Goal: Transaction & Acquisition: Subscribe to service/newsletter

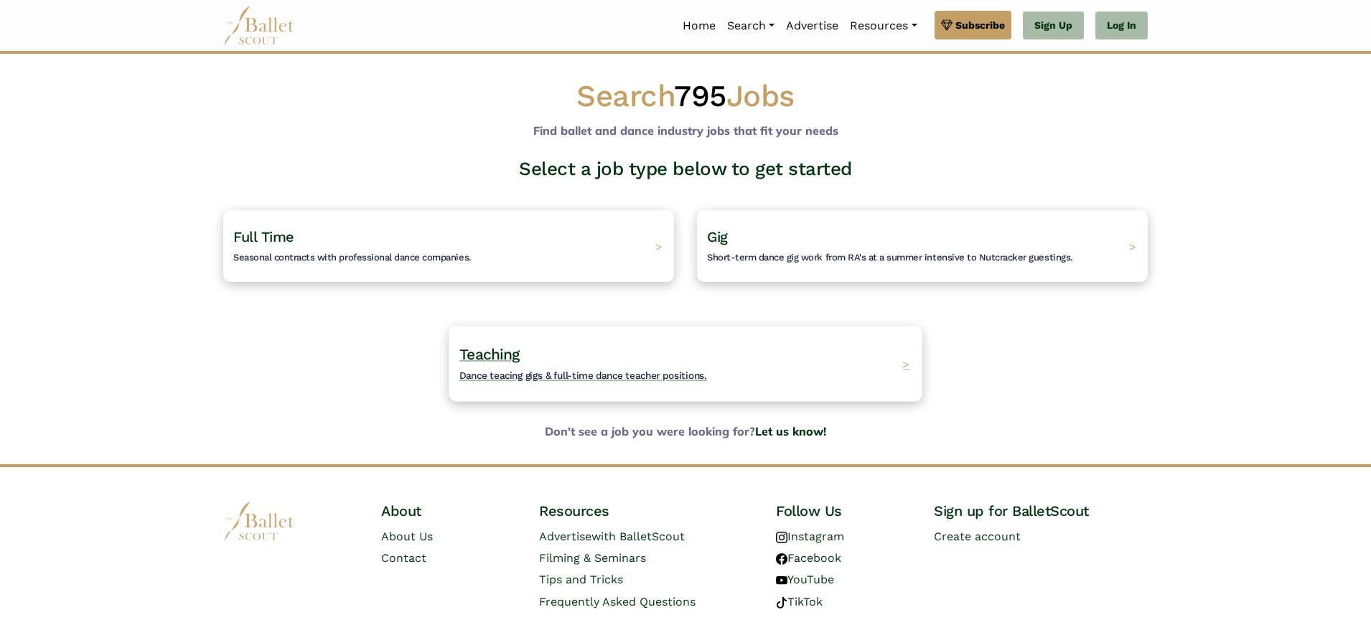
click at [549, 345] on h4 "Teaching Dance teacing gigs & full-time dance teacher positions." at bounding box center [583, 364] width 248 height 39
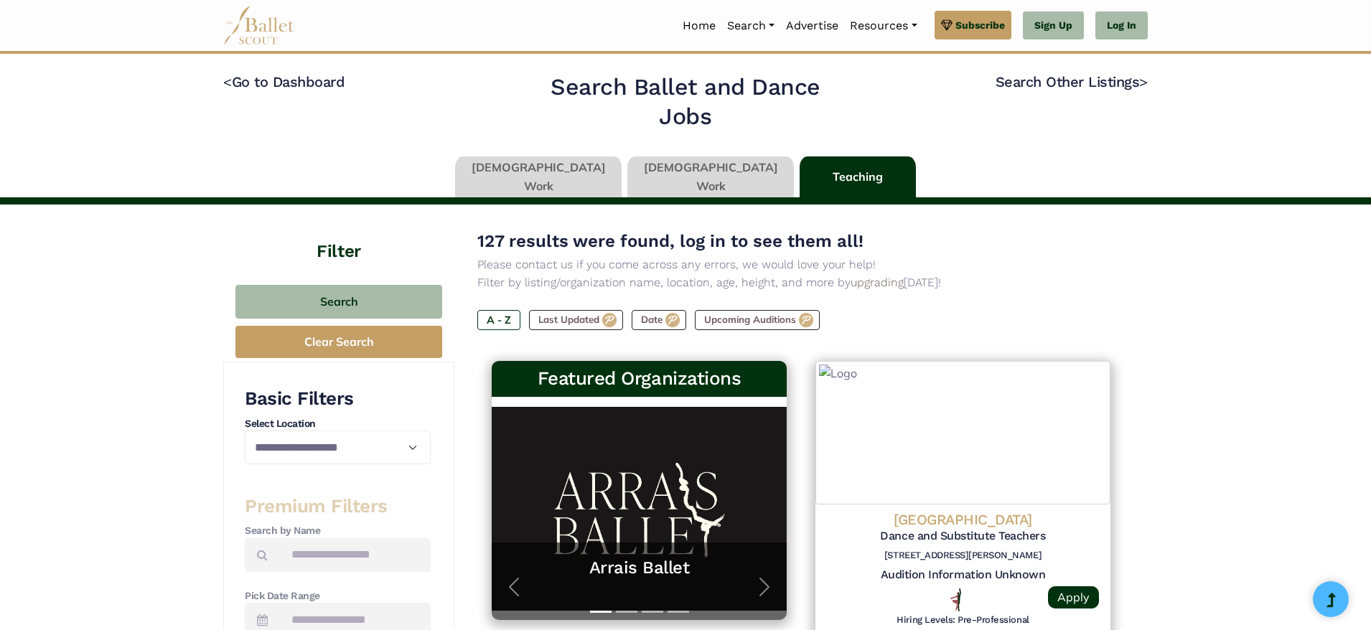
type input "******"
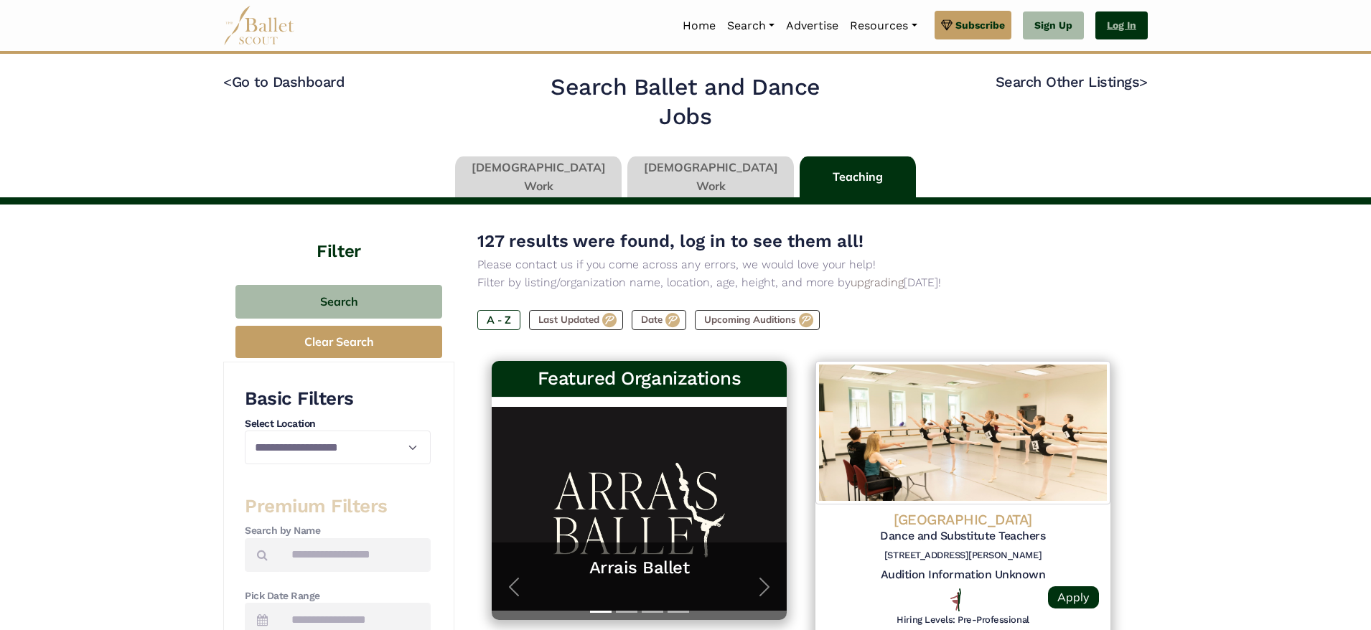
click at [1125, 29] on link "Log In" at bounding box center [1121, 25] width 52 height 29
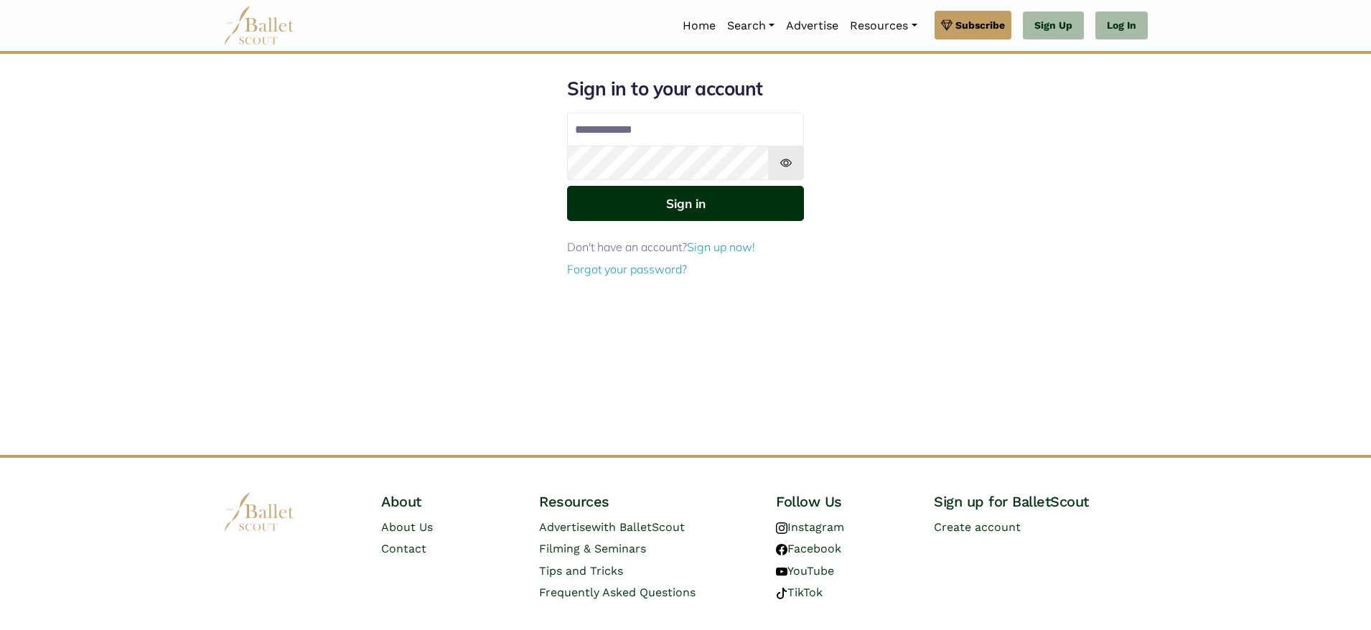
type input "**********"
click at [667, 209] on button "Sign in" at bounding box center [685, 203] width 237 height 35
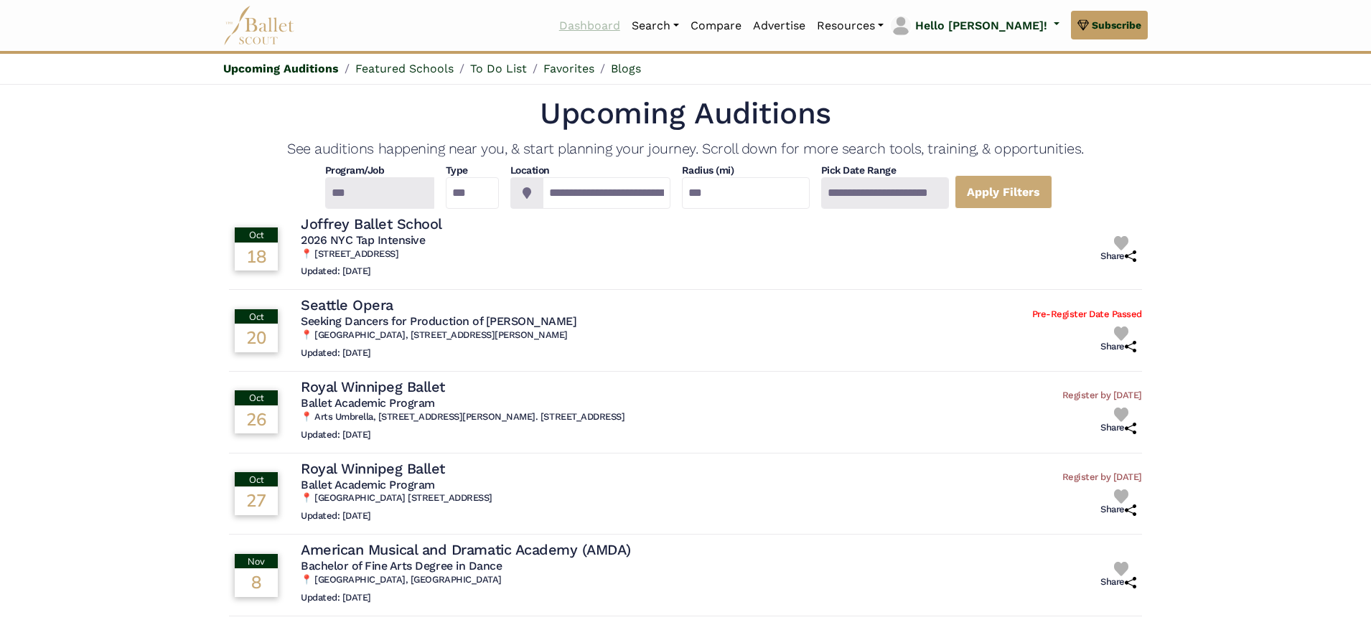
click at [626, 27] on link "Dashboard" at bounding box center [589, 26] width 72 height 30
click at [706, 132] on link "Jobs" at bounding box center [695, 126] width 138 height 22
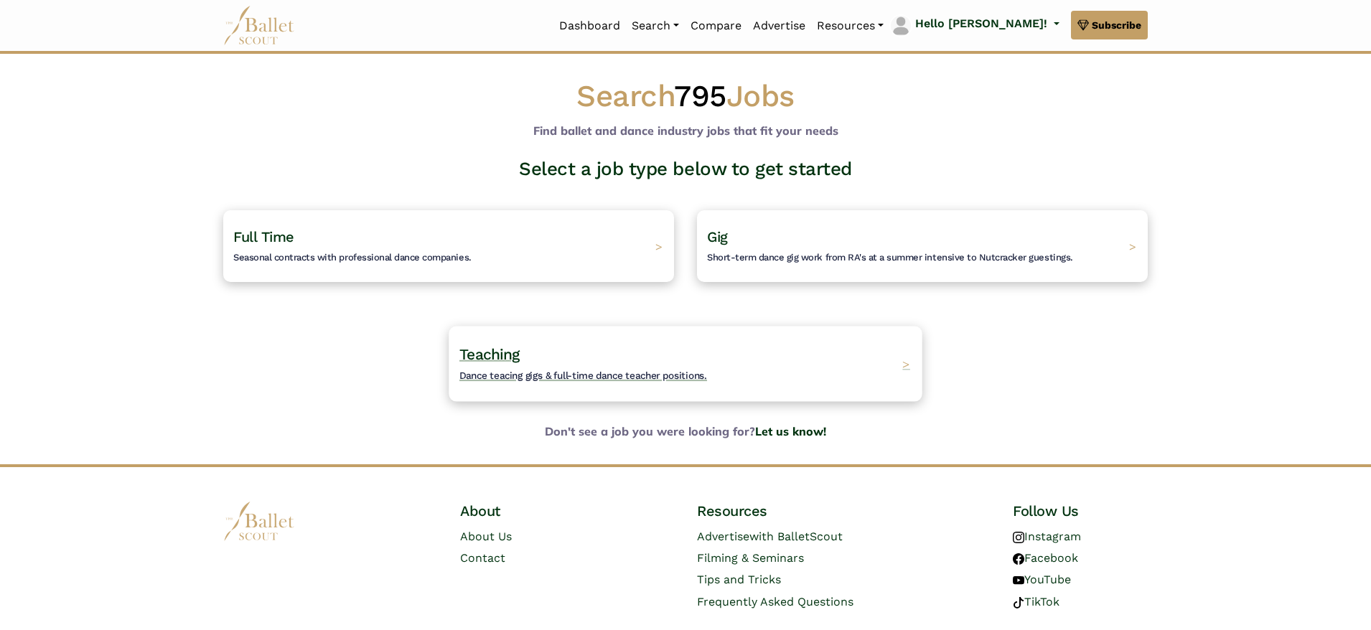
click at [639, 355] on h4 "Teaching Dance teacing gigs & full-time dance teacher positions." at bounding box center [583, 364] width 248 height 39
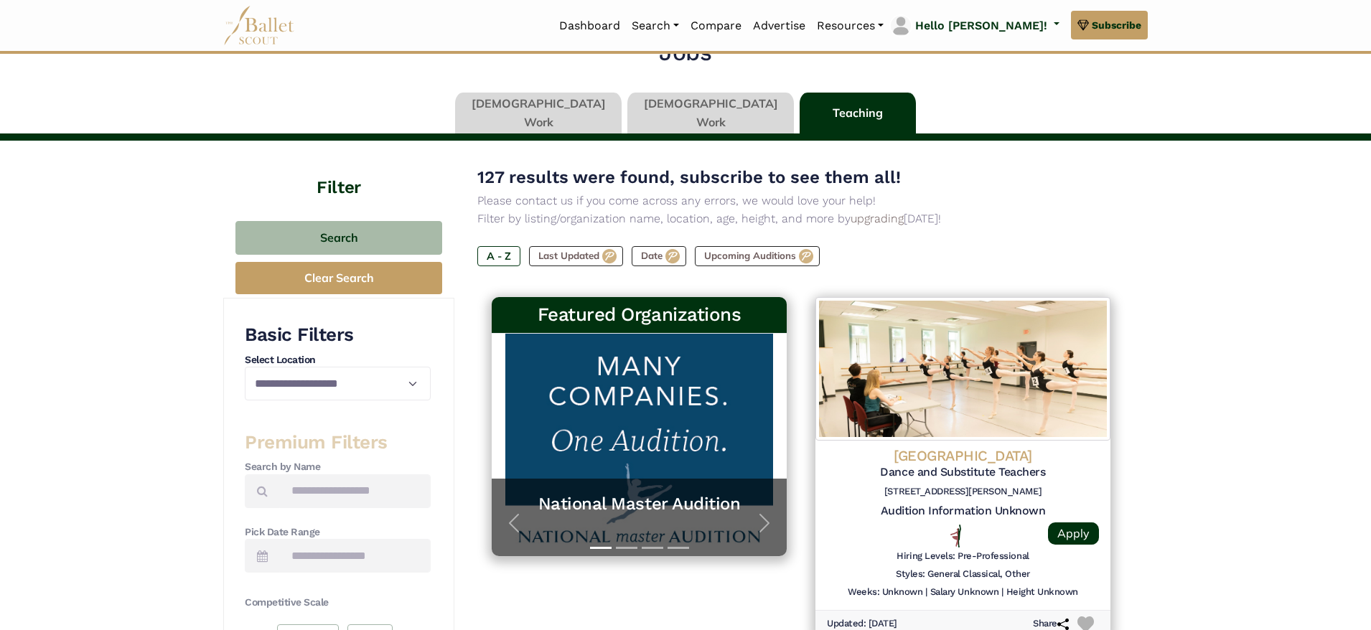
scroll to position [67, 0]
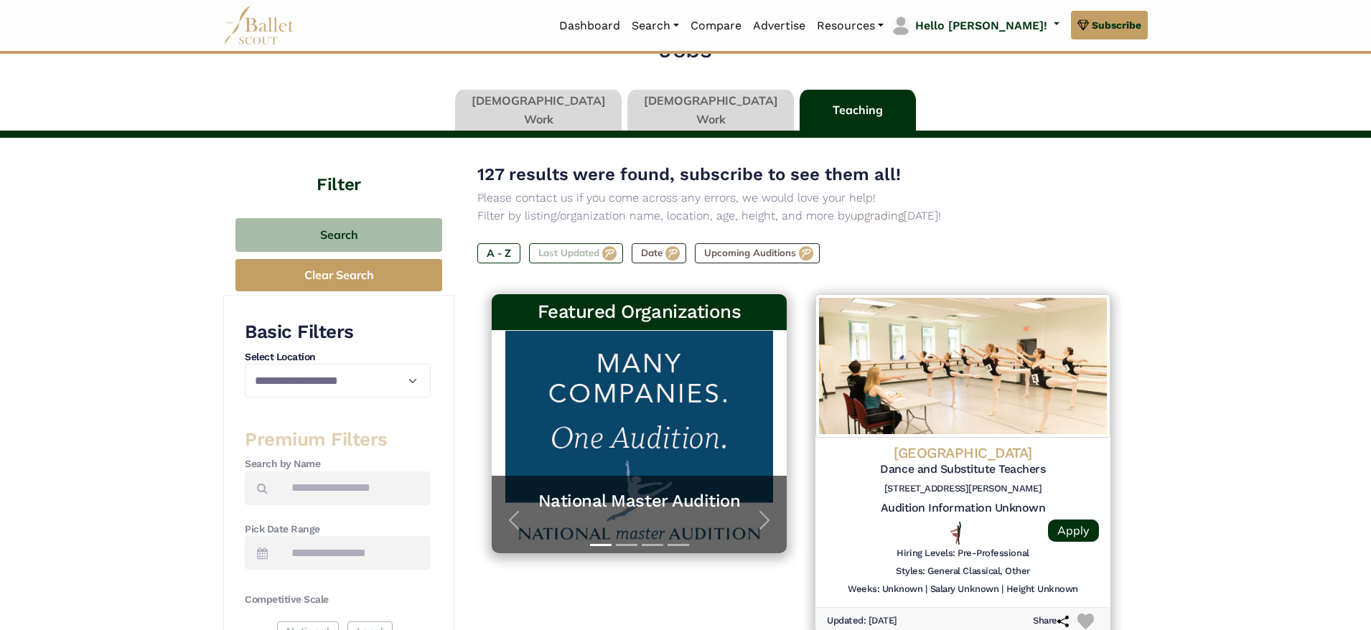
click at [584, 256] on label "Last Updated" at bounding box center [576, 253] width 94 height 20
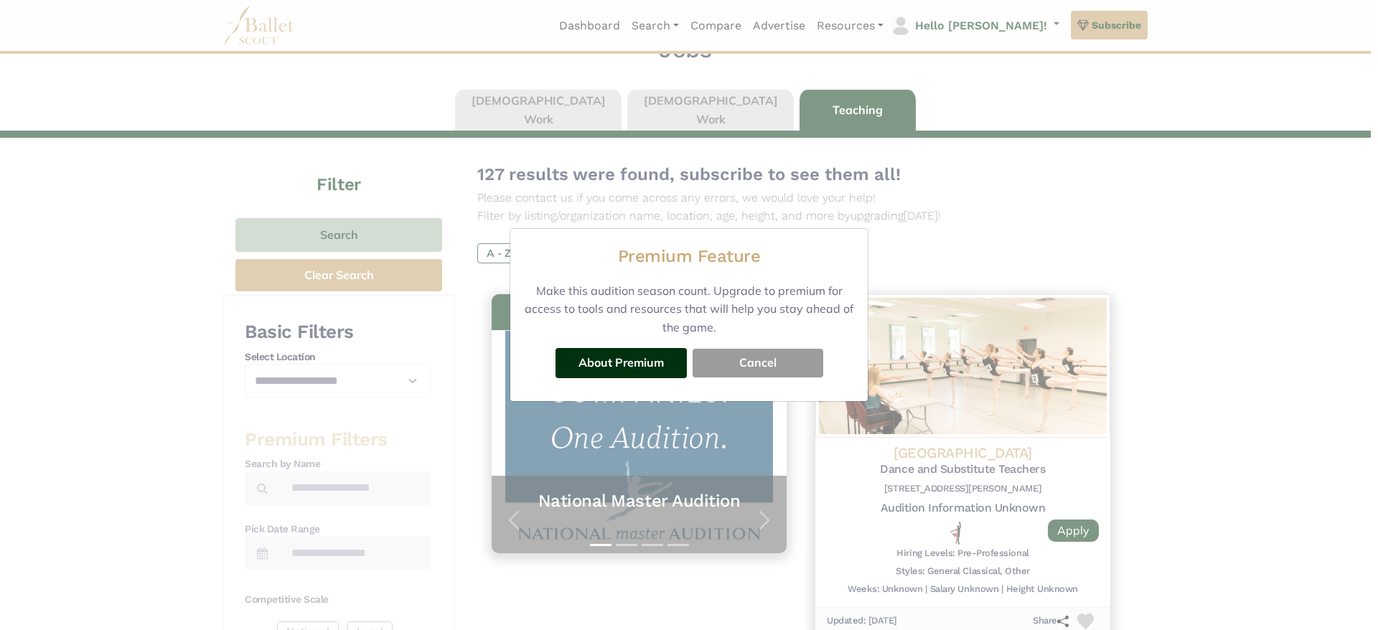
click at [762, 363] on button "Cancel" at bounding box center [758, 363] width 131 height 29
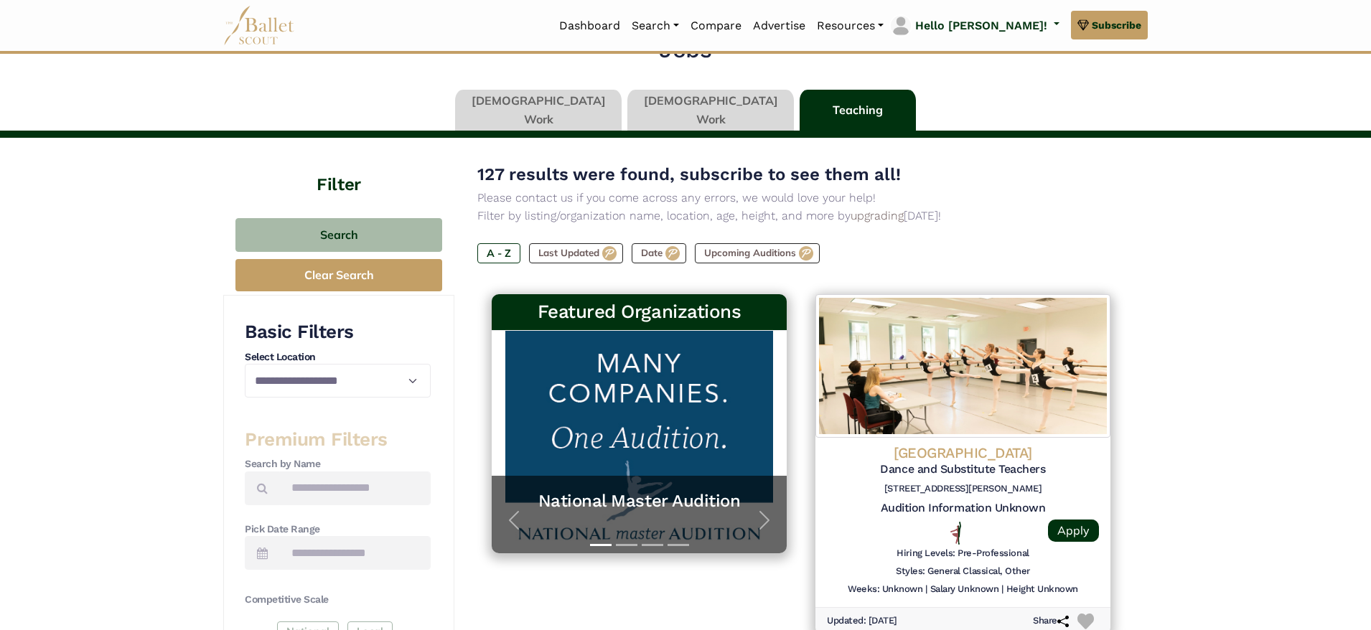
click at [611, 254] on label "Last Updated" at bounding box center [576, 253] width 94 height 20
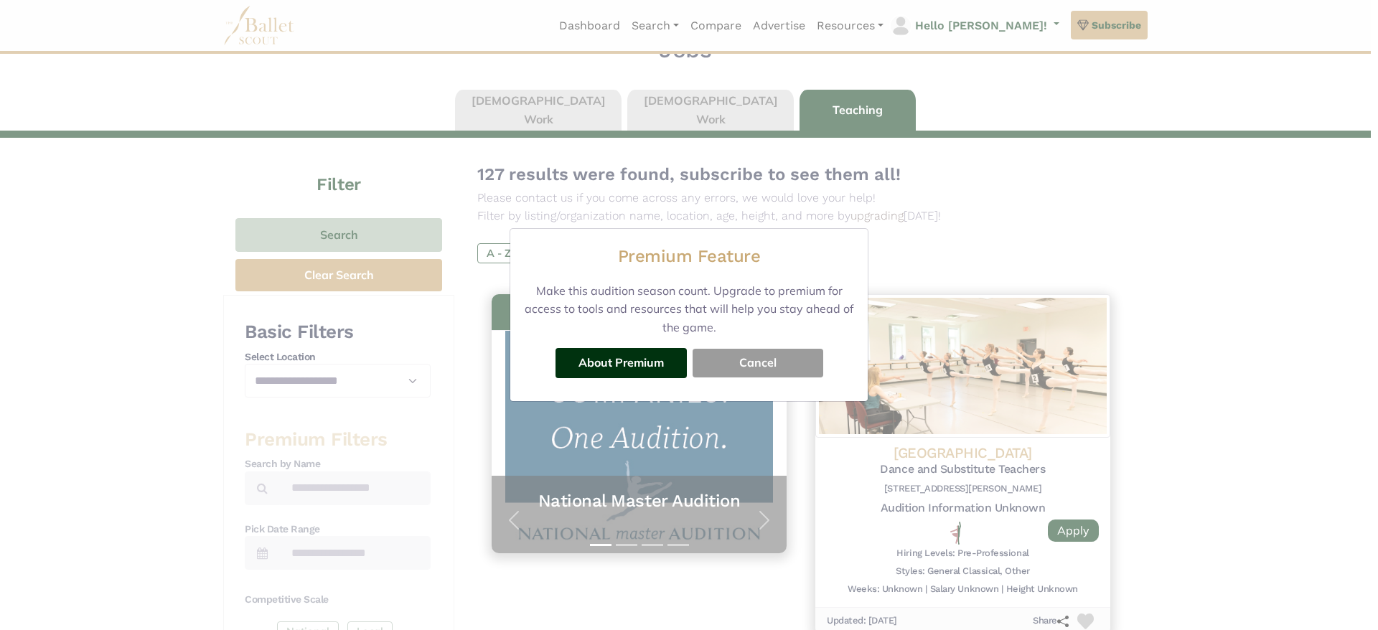
click at [751, 362] on button "Cancel" at bounding box center [758, 363] width 131 height 29
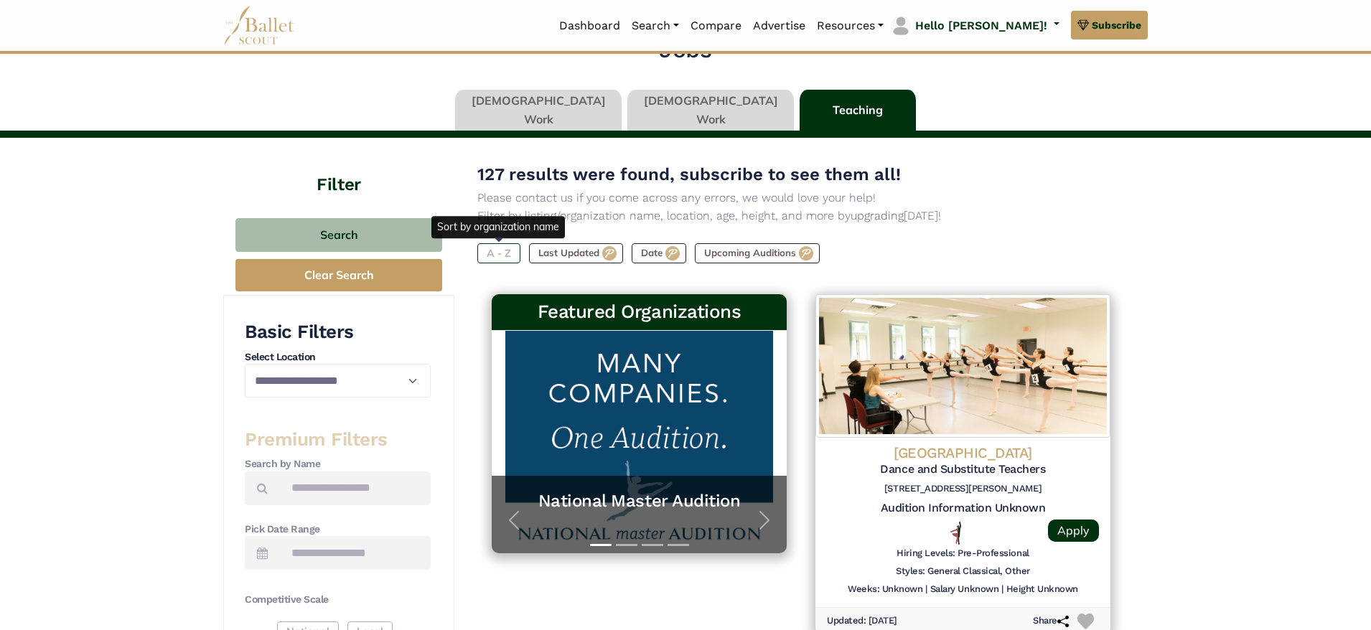
click at [506, 250] on label "A - Z" at bounding box center [498, 253] width 43 height 20
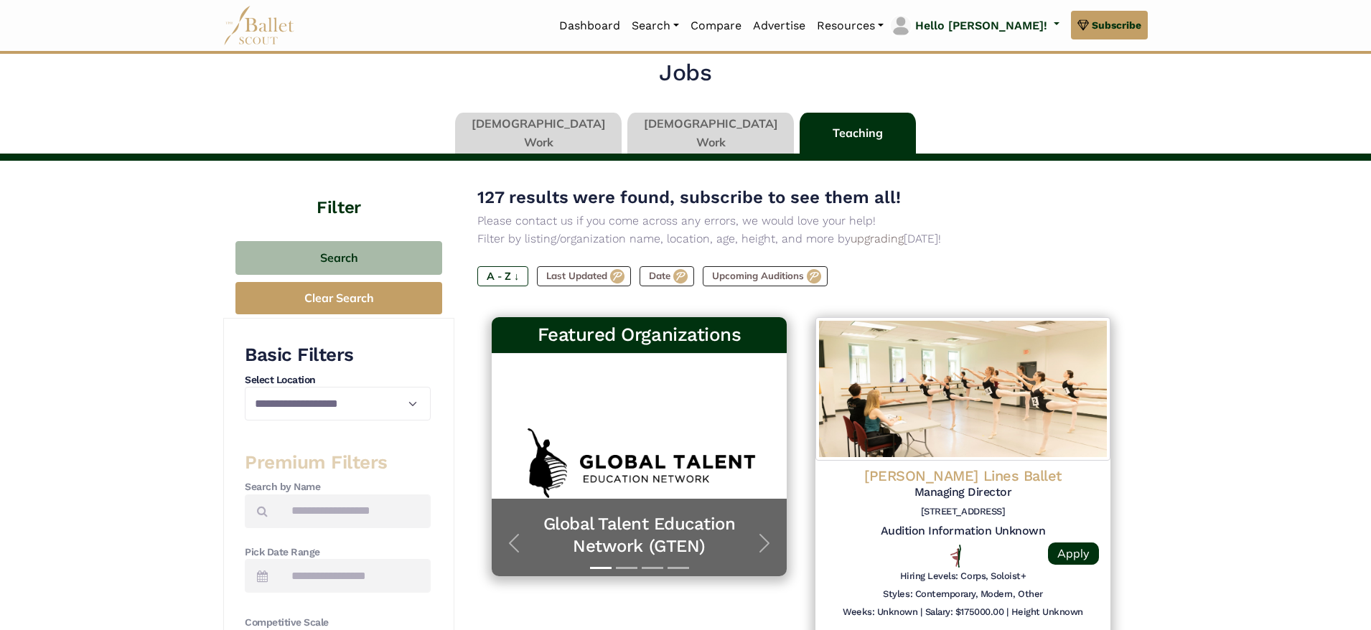
scroll to position [23, 0]
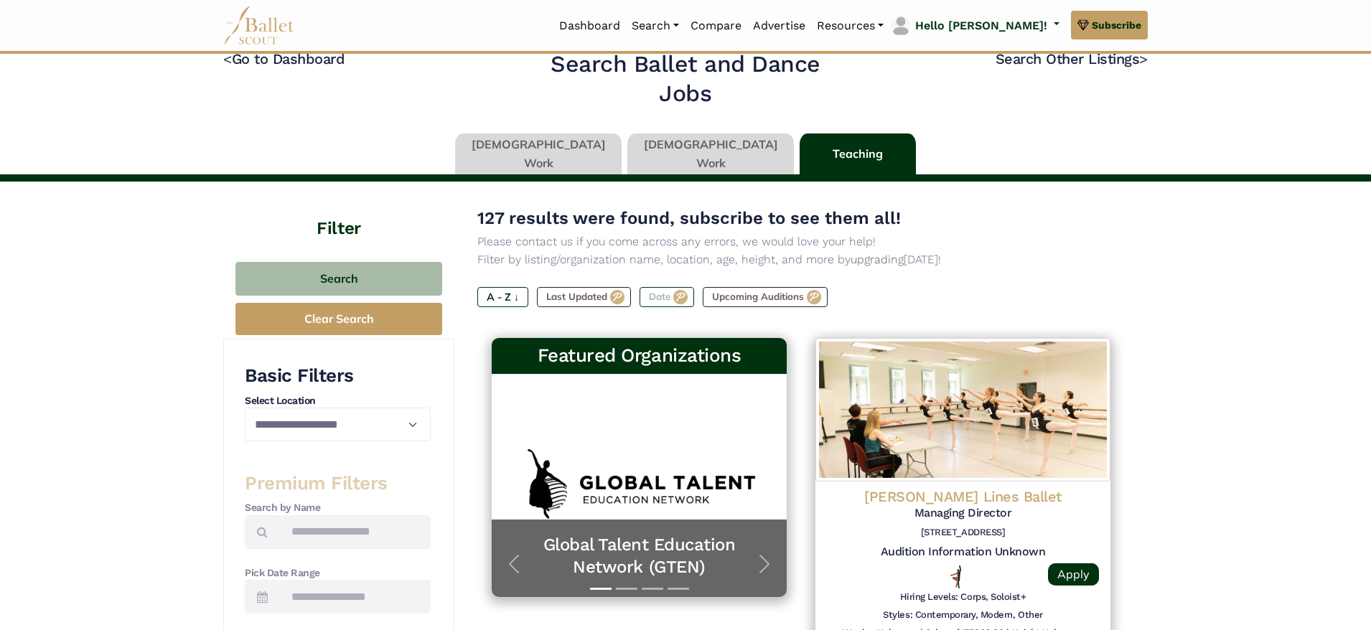
click at [669, 300] on label "Date" at bounding box center [666, 297] width 55 height 20
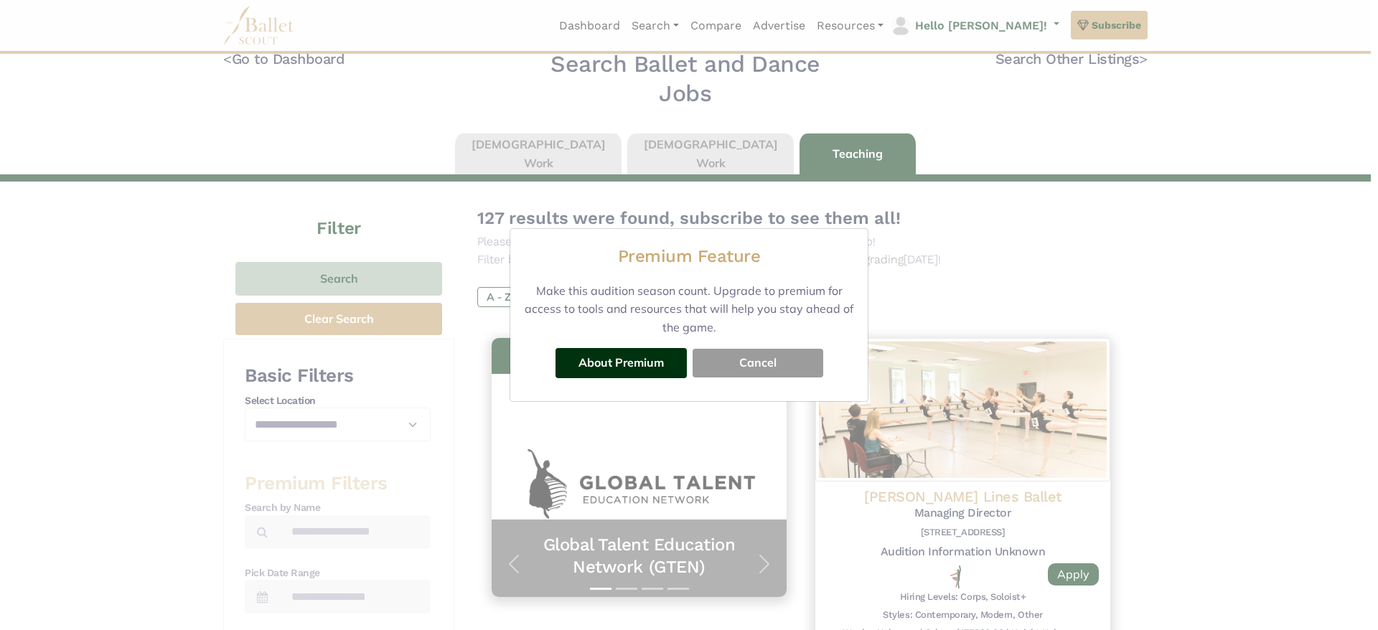
click at [751, 360] on button "Cancel" at bounding box center [758, 363] width 131 height 29
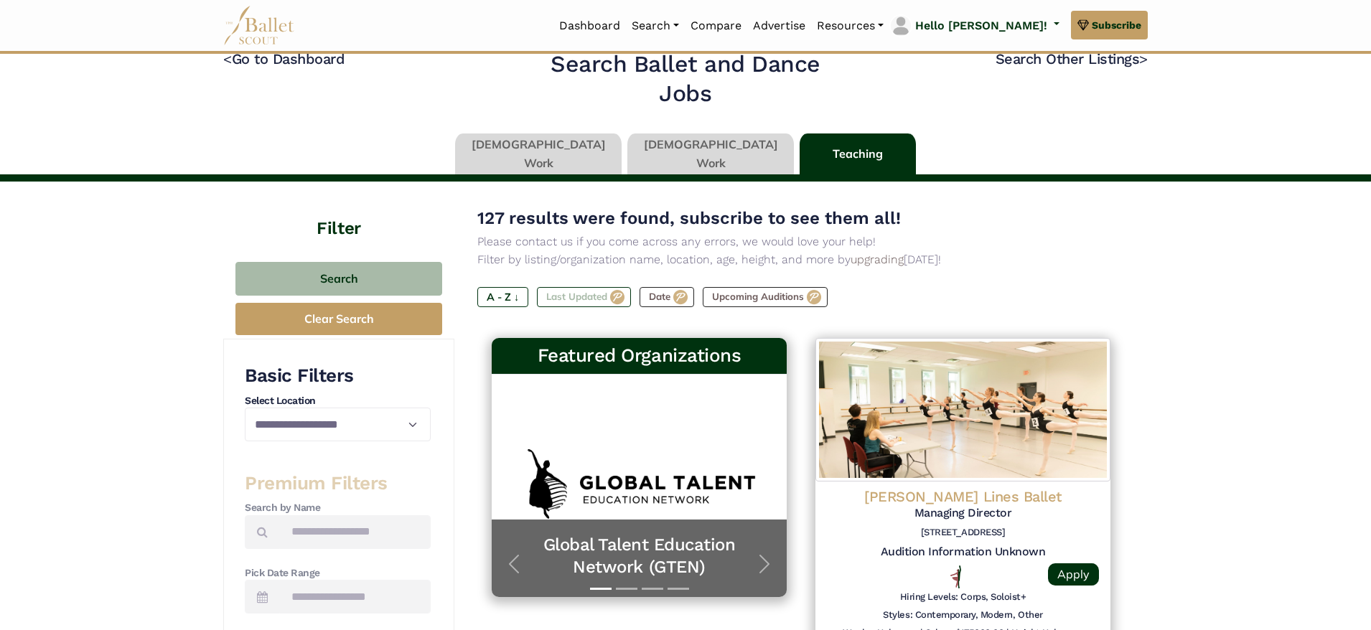
click at [578, 299] on label "Last Updated" at bounding box center [584, 297] width 94 height 20
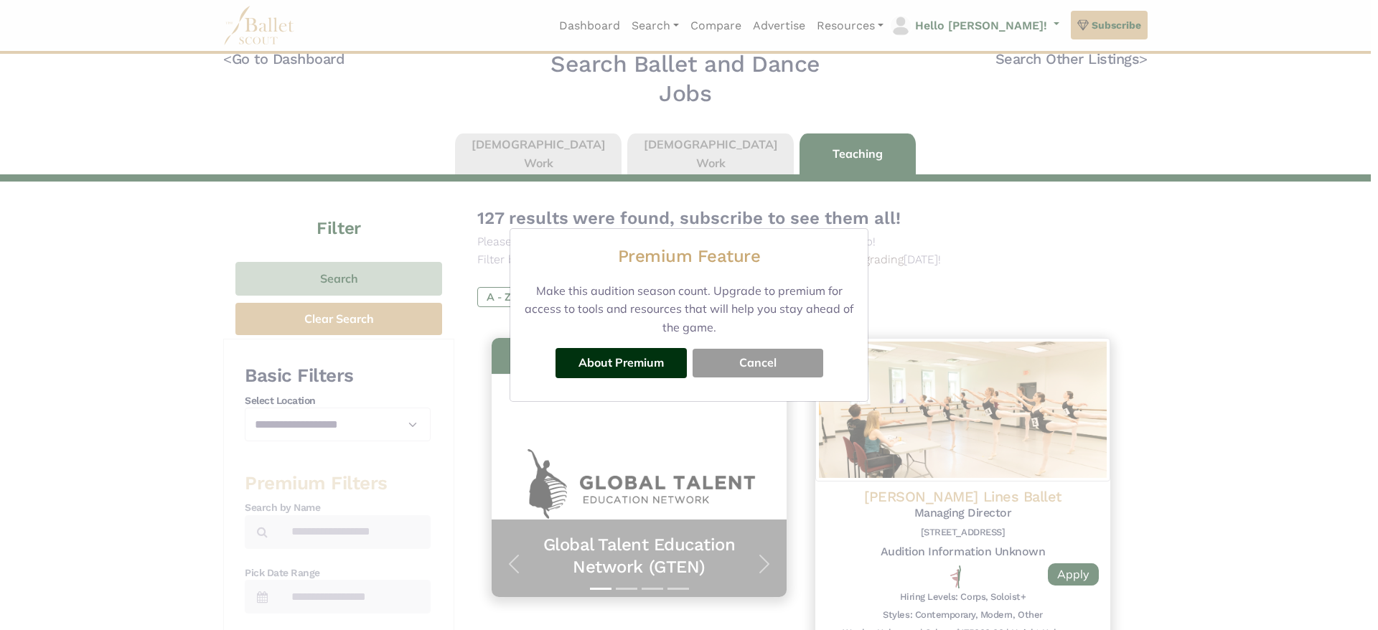
click at [754, 360] on button "Cancel" at bounding box center [758, 363] width 131 height 29
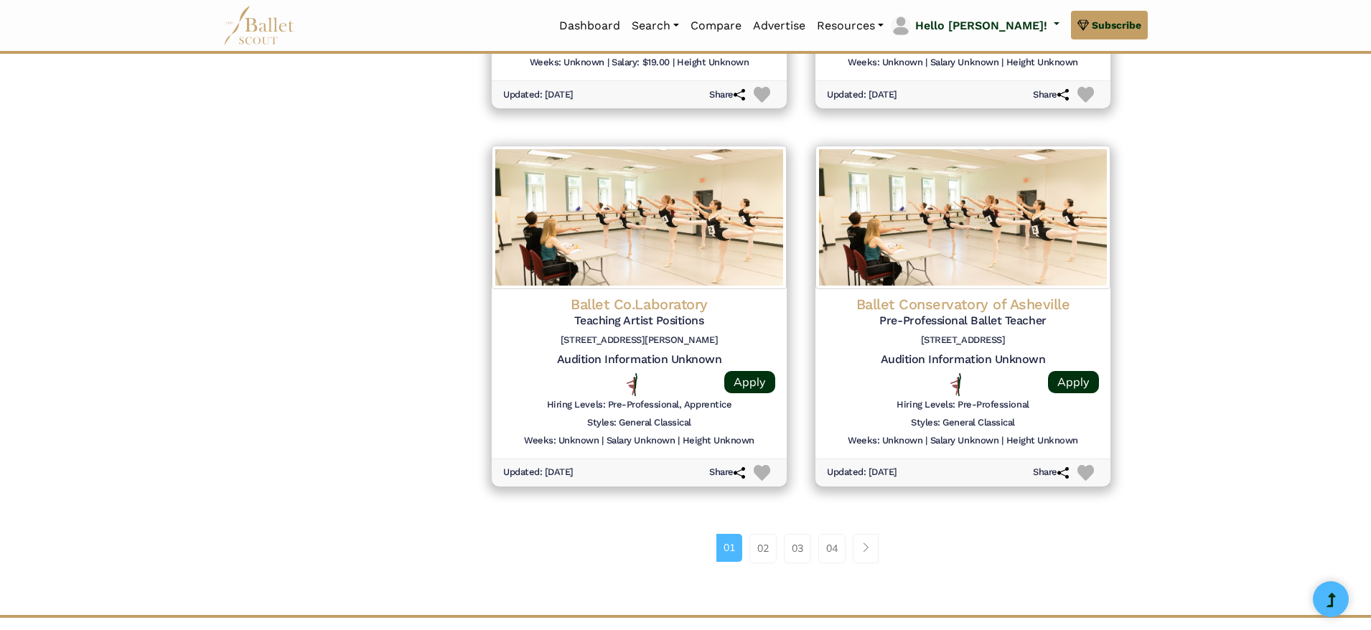
scroll to position [1733, 0]
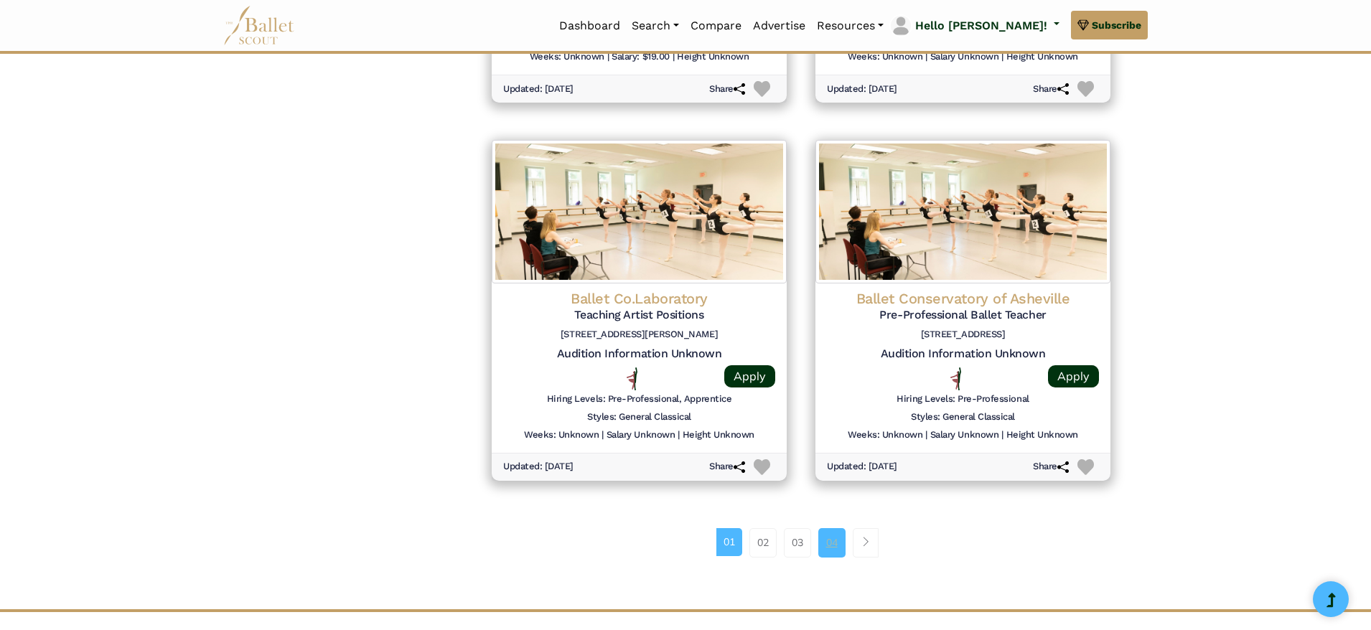
click at [833, 543] on link "04" at bounding box center [831, 542] width 27 height 29
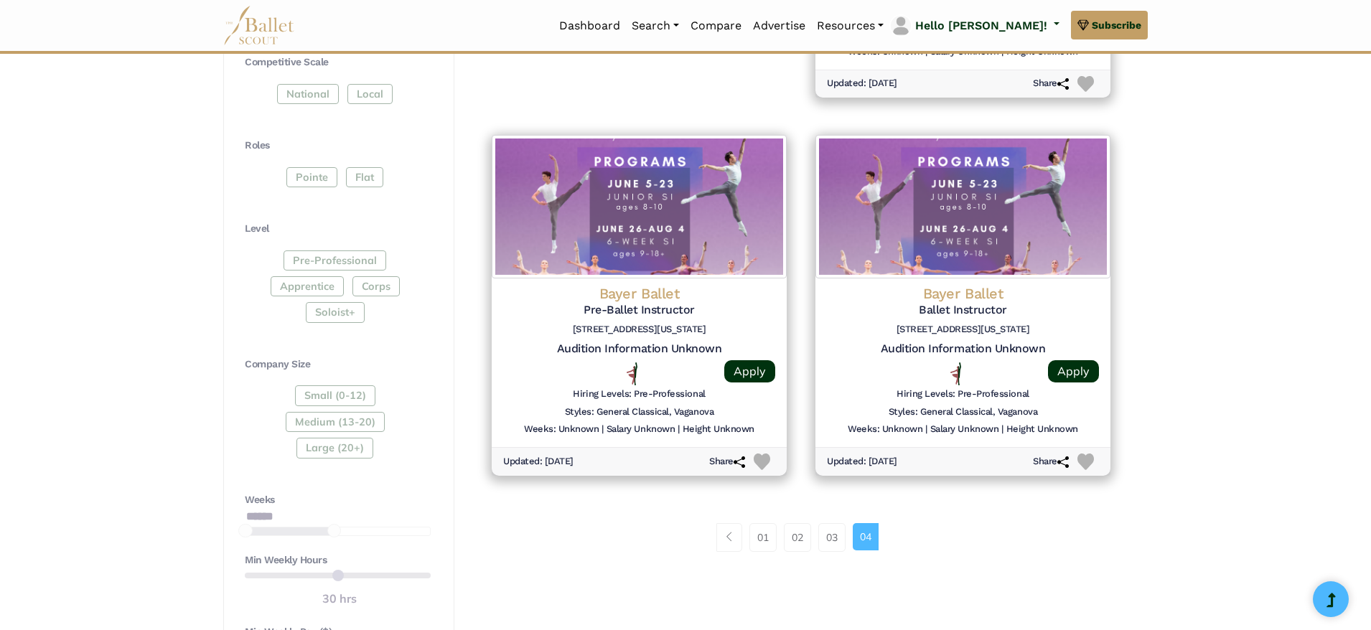
scroll to position [625, 0]
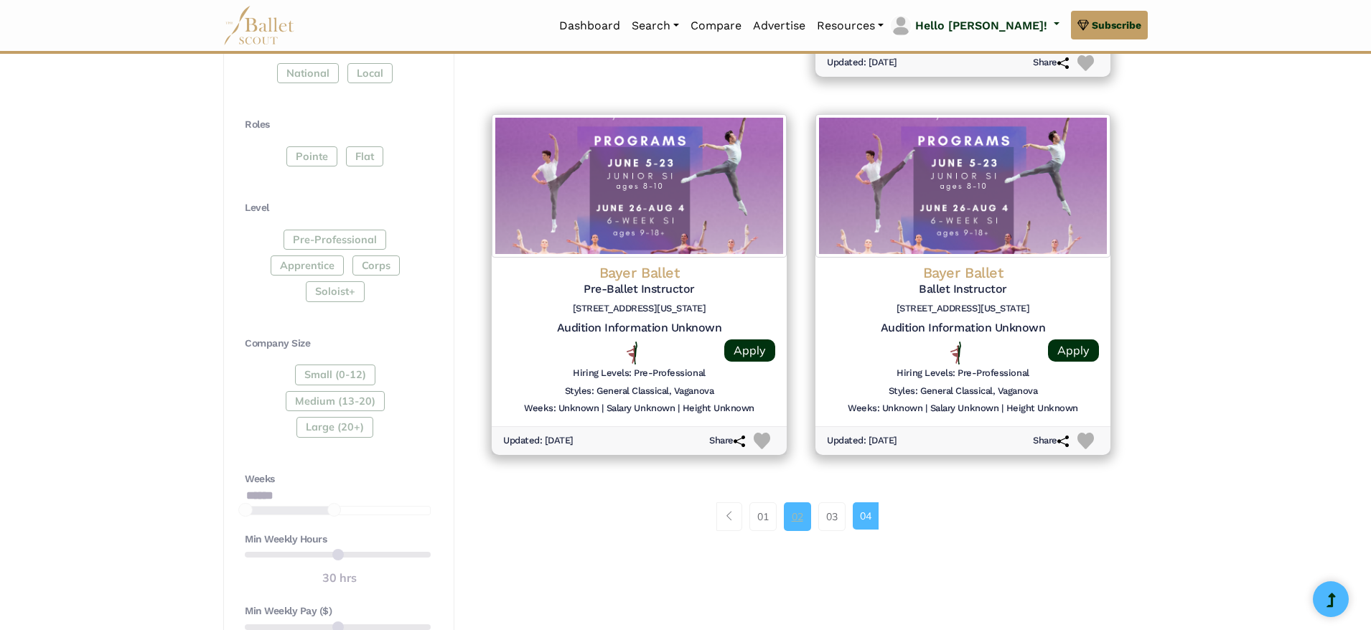
click at [800, 521] on link "02" at bounding box center [797, 516] width 27 height 29
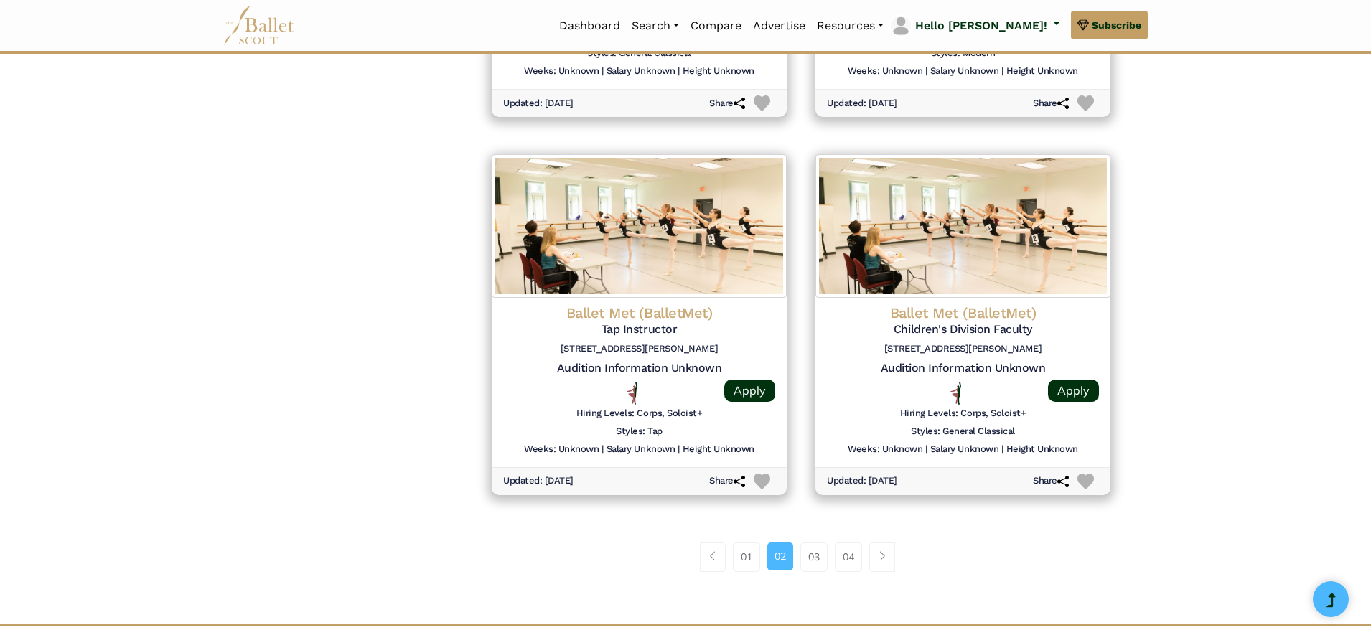
scroll to position [1725, 0]
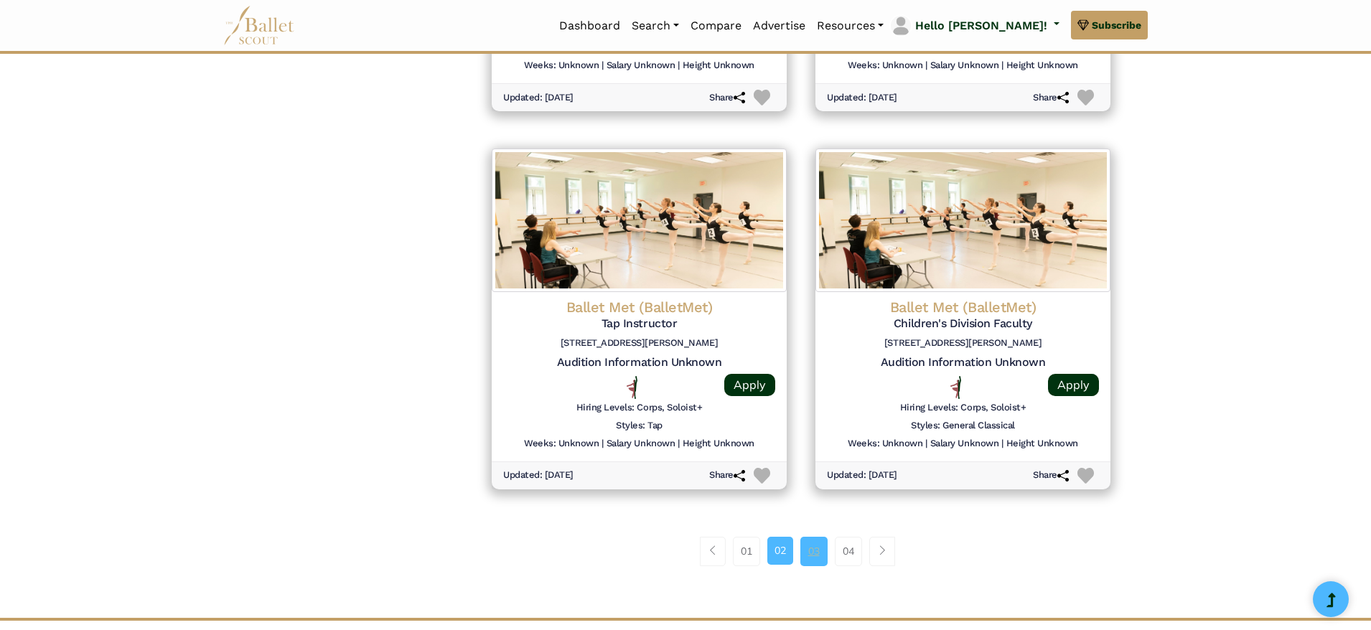
click at [811, 554] on link "03" at bounding box center [813, 551] width 27 height 29
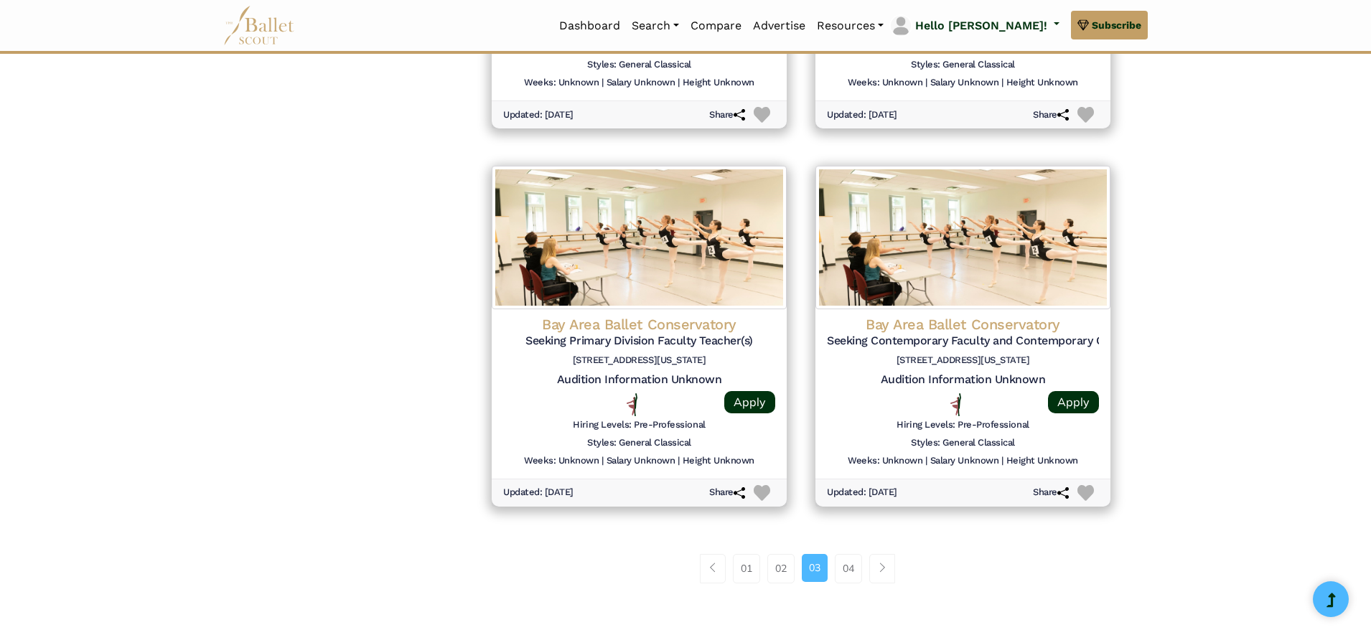
scroll to position [1716, 0]
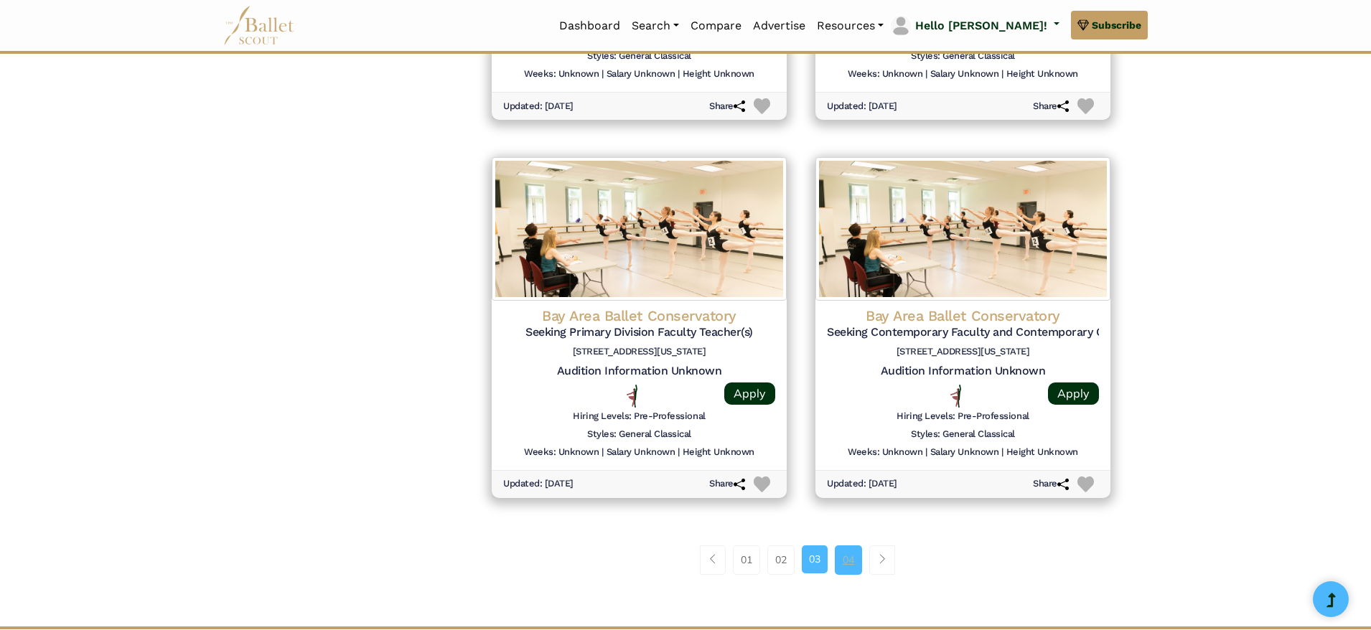
click at [843, 560] on link "04" at bounding box center [848, 559] width 27 height 29
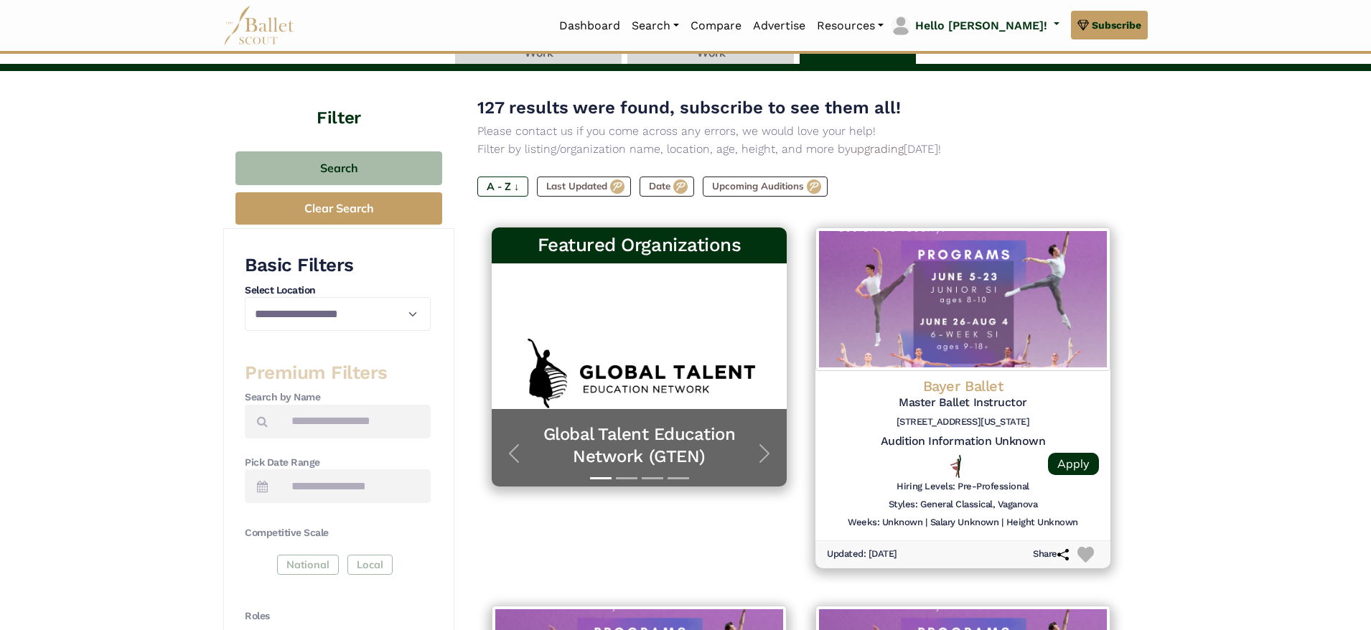
scroll to position [146, 0]
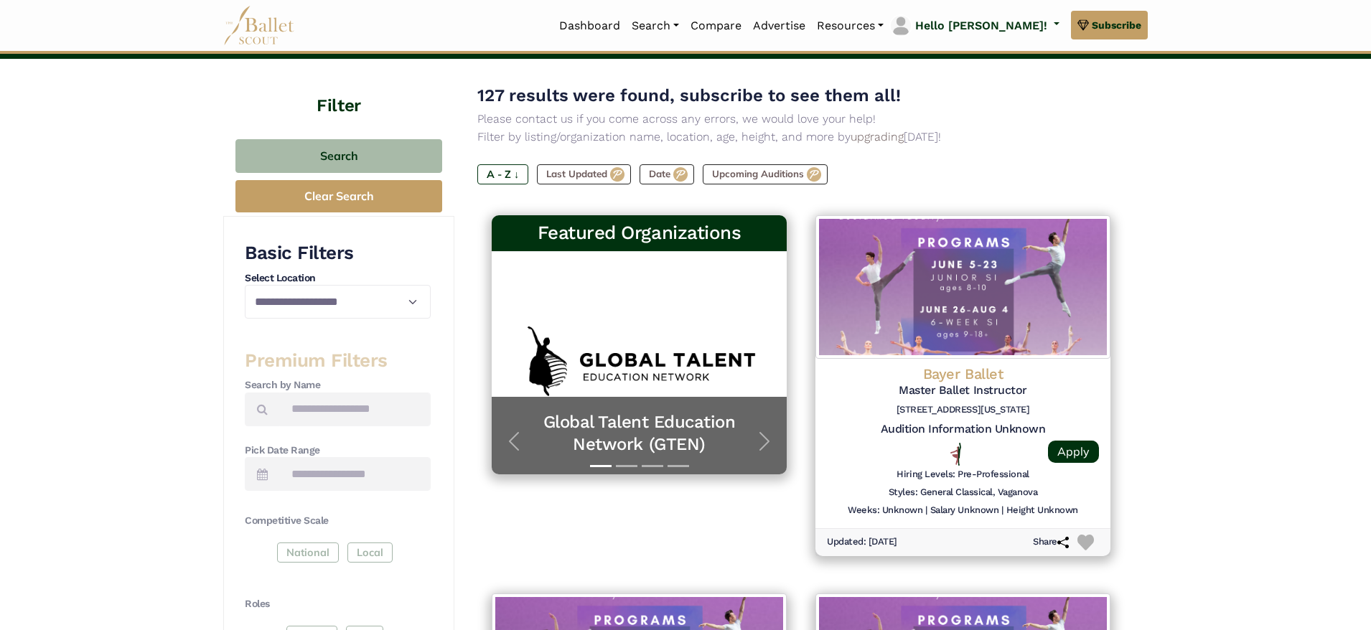
click at [264, 474] on icon at bounding box center [262, 474] width 11 height 11
click at [342, 195] on button "Clear Search" at bounding box center [338, 196] width 207 height 32
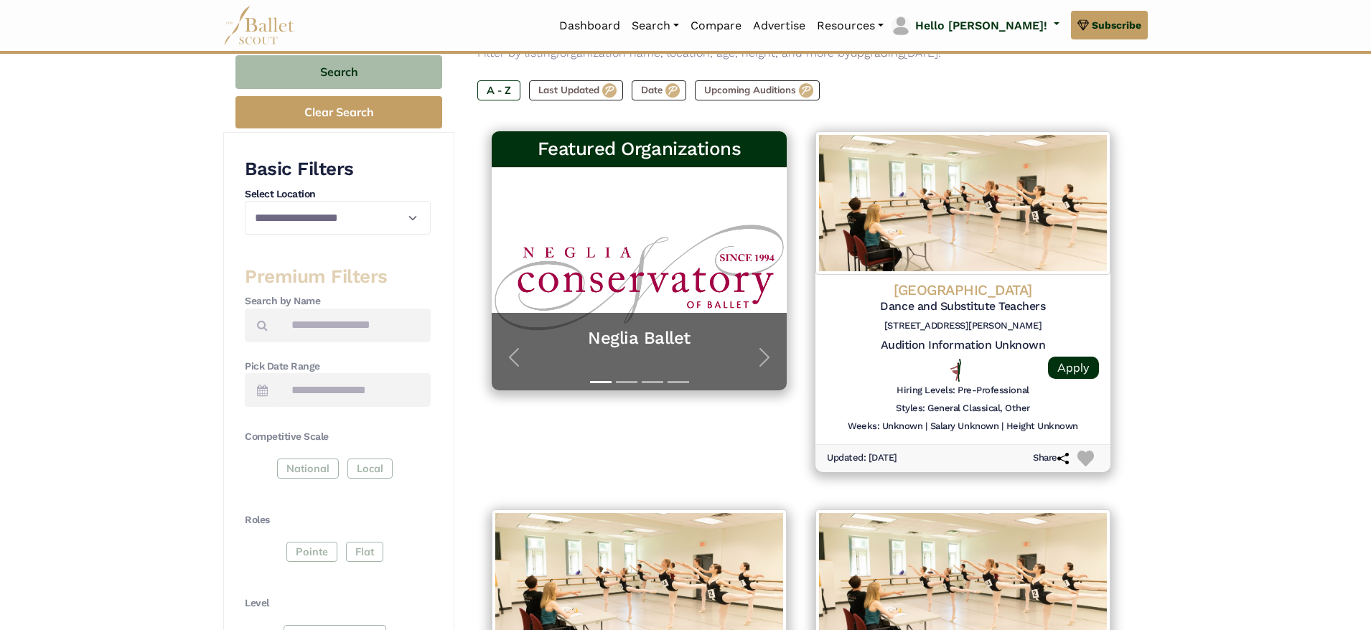
scroll to position [285, 0]
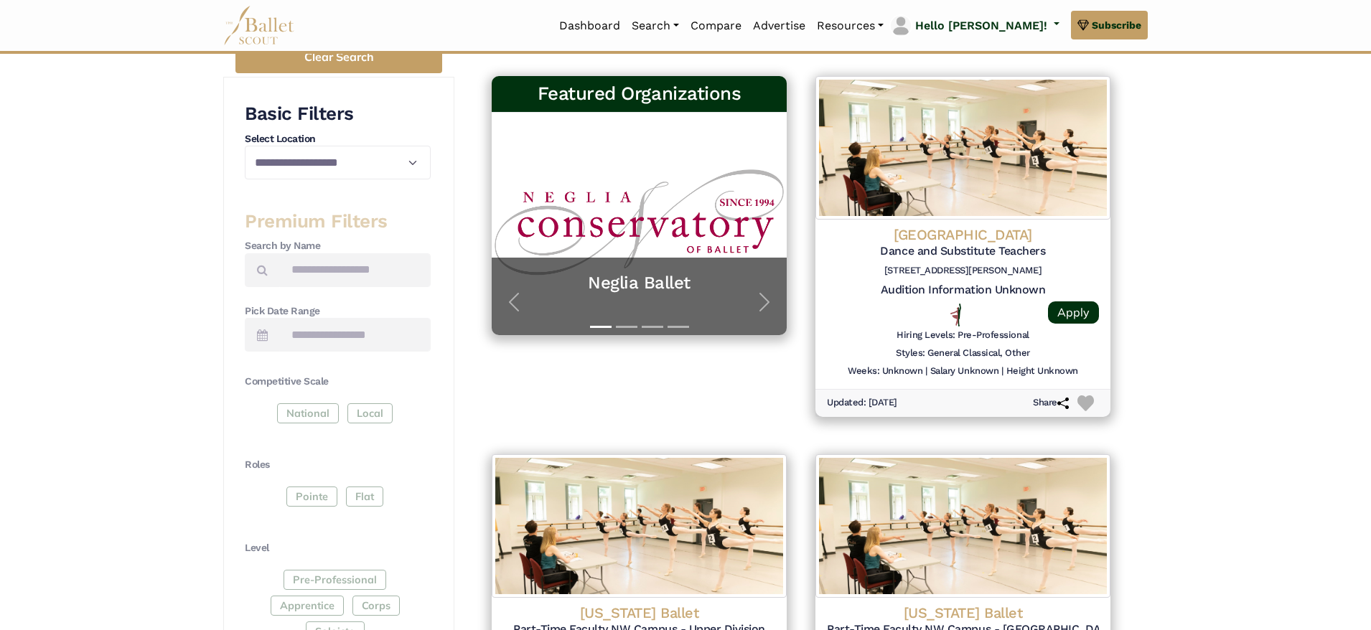
click at [265, 339] on icon at bounding box center [262, 334] width 11 height 11
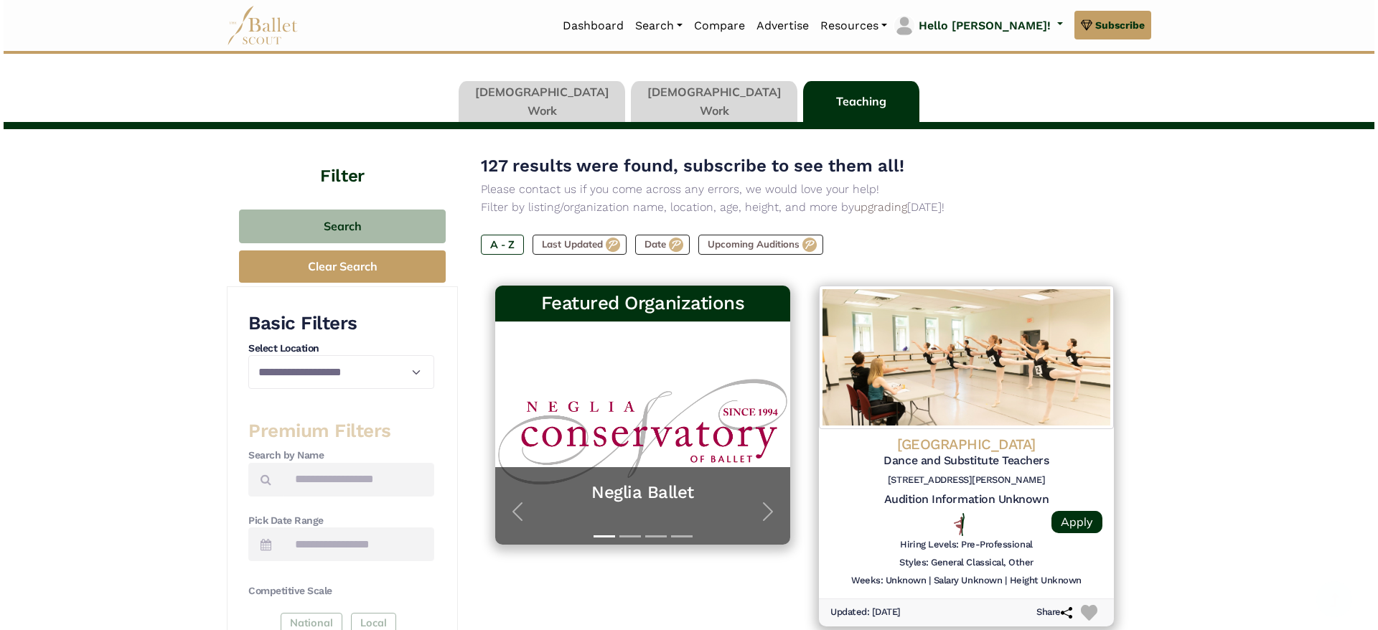
scroll to position [0, 0]
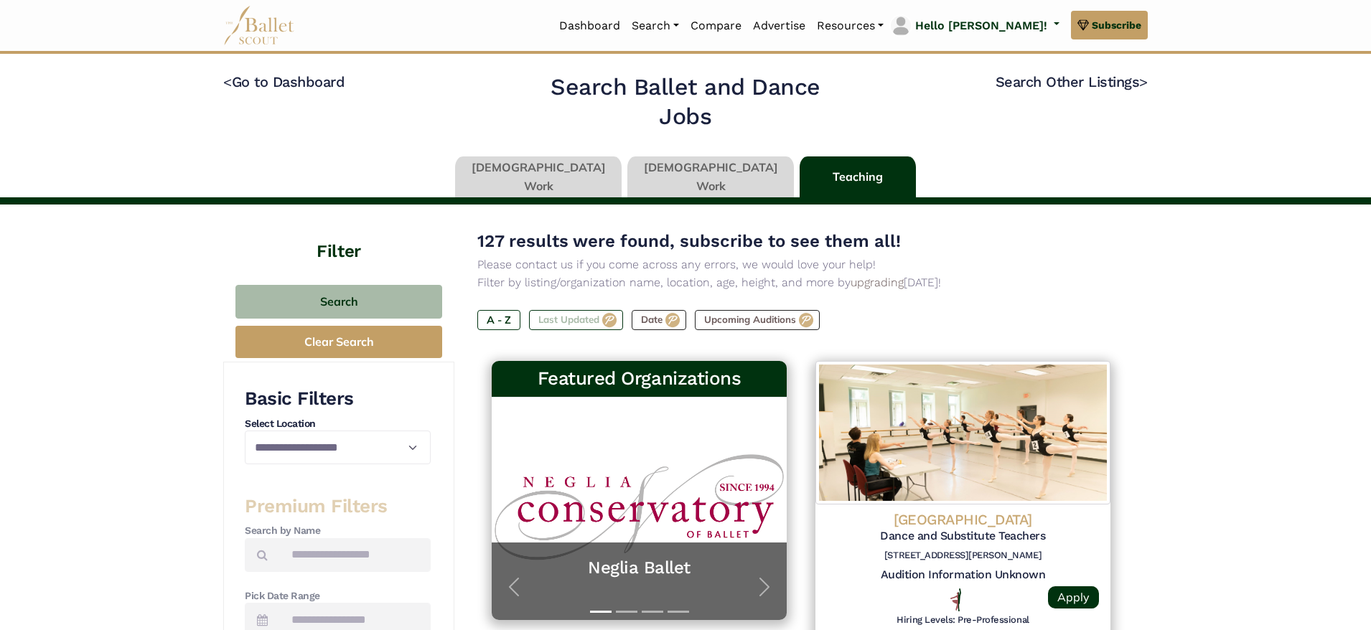
click at [611, 323] on label "Last Updated" at bounding box center [576, 320] width 94 height 20
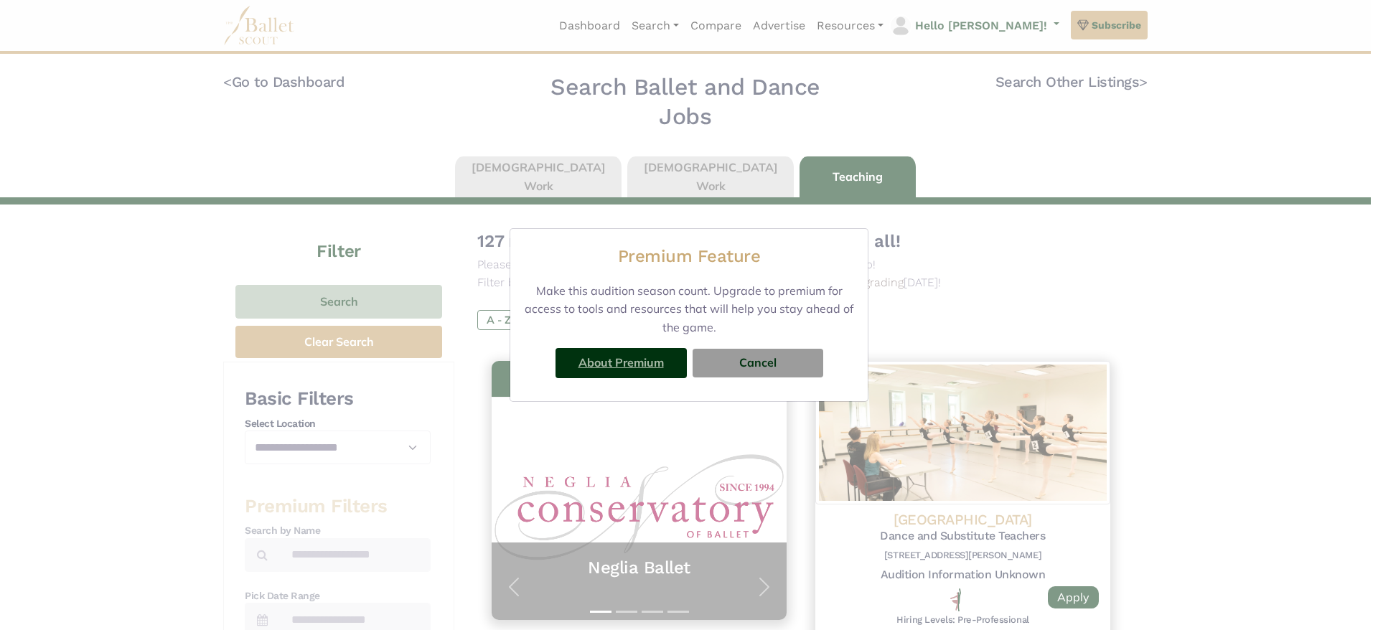
click at [611, 360] on link "About Premium" at bounding box center [620, 362] width 85 height 14
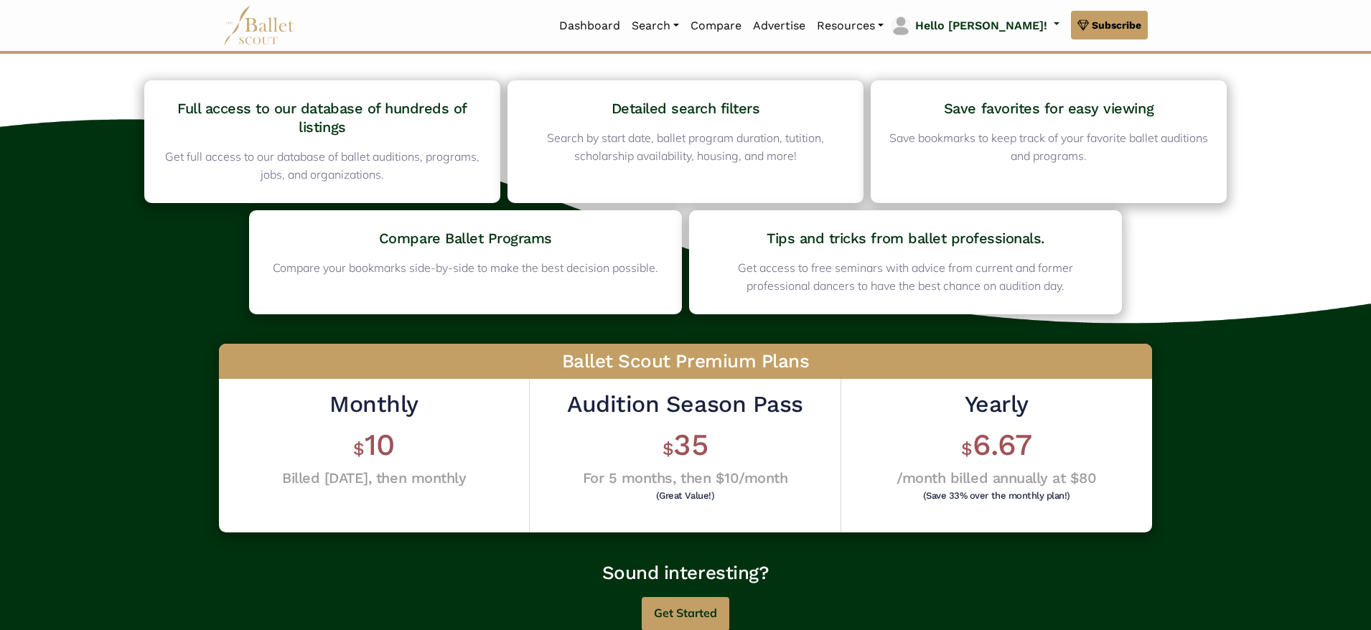
scroll to position [101, 0]
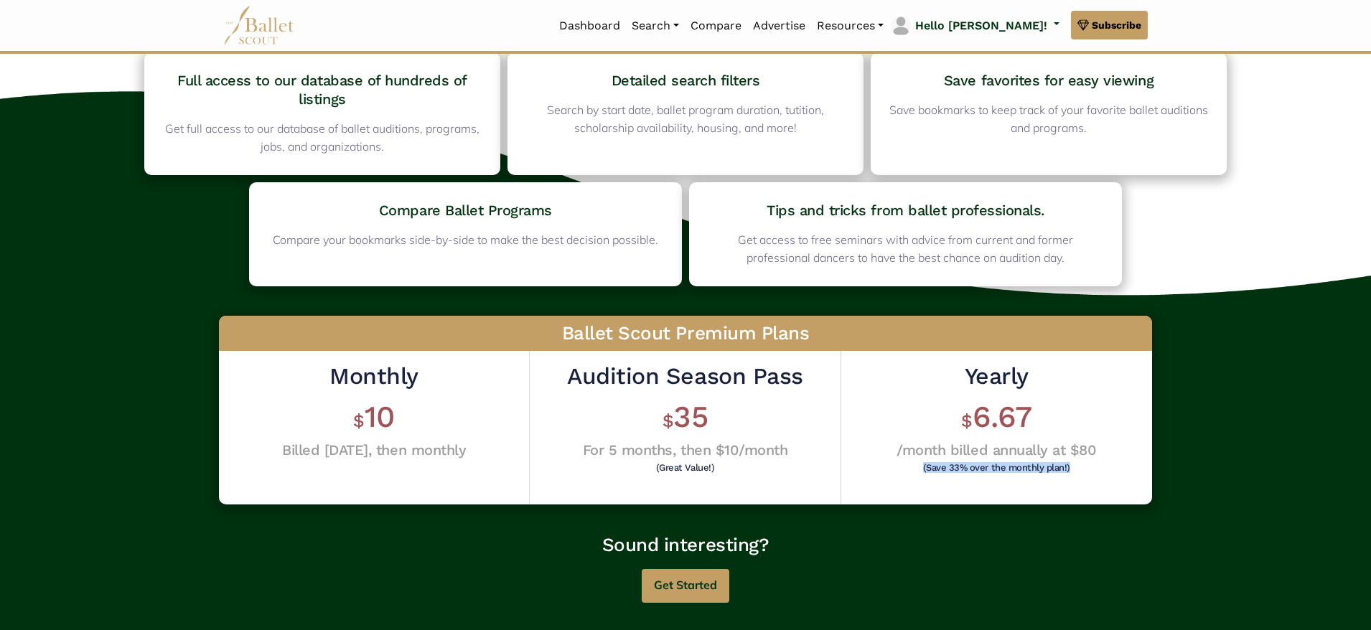
drag, startPoint x: 1369, startPoint y: 451, endPoint x: 1366, endPoint y: 490, distance: 38.9
click at [1366, 490] on div "Full access to our database of hundreds of listings Get full access to our data…" at bounding box center [685, 323] width 1371 height 625
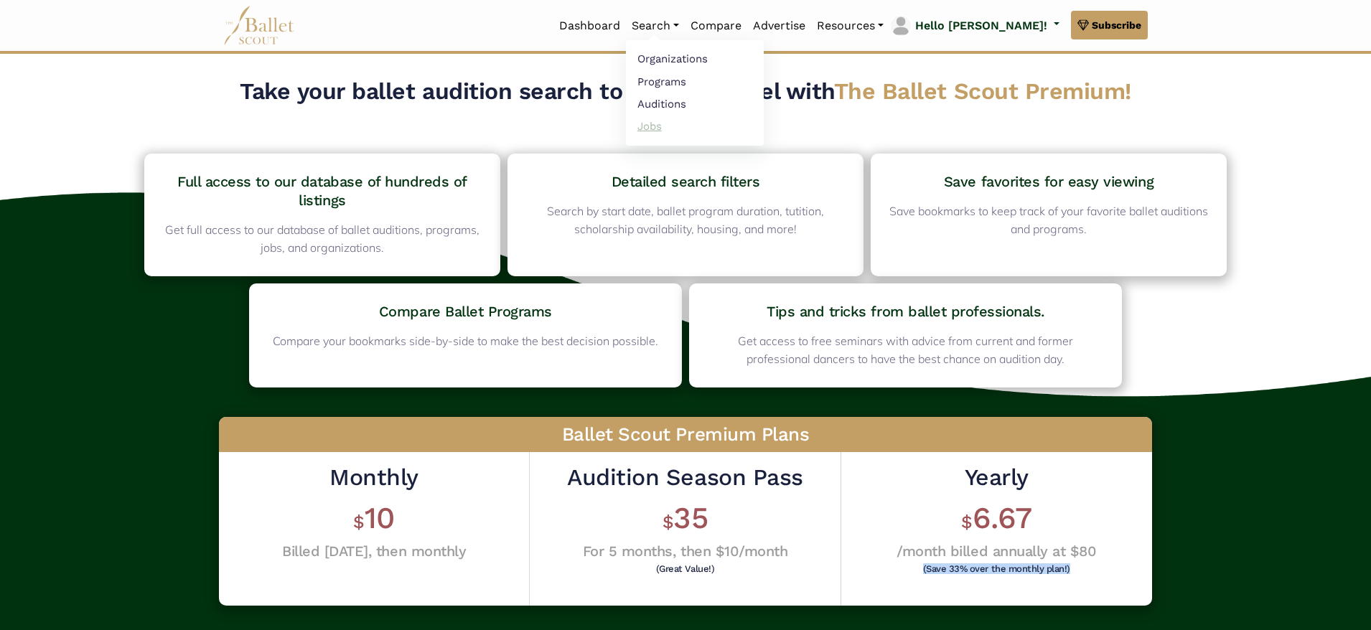
click at [712, 126] on link "Jobs" at bounding box center [695, 126] width 138 height 22
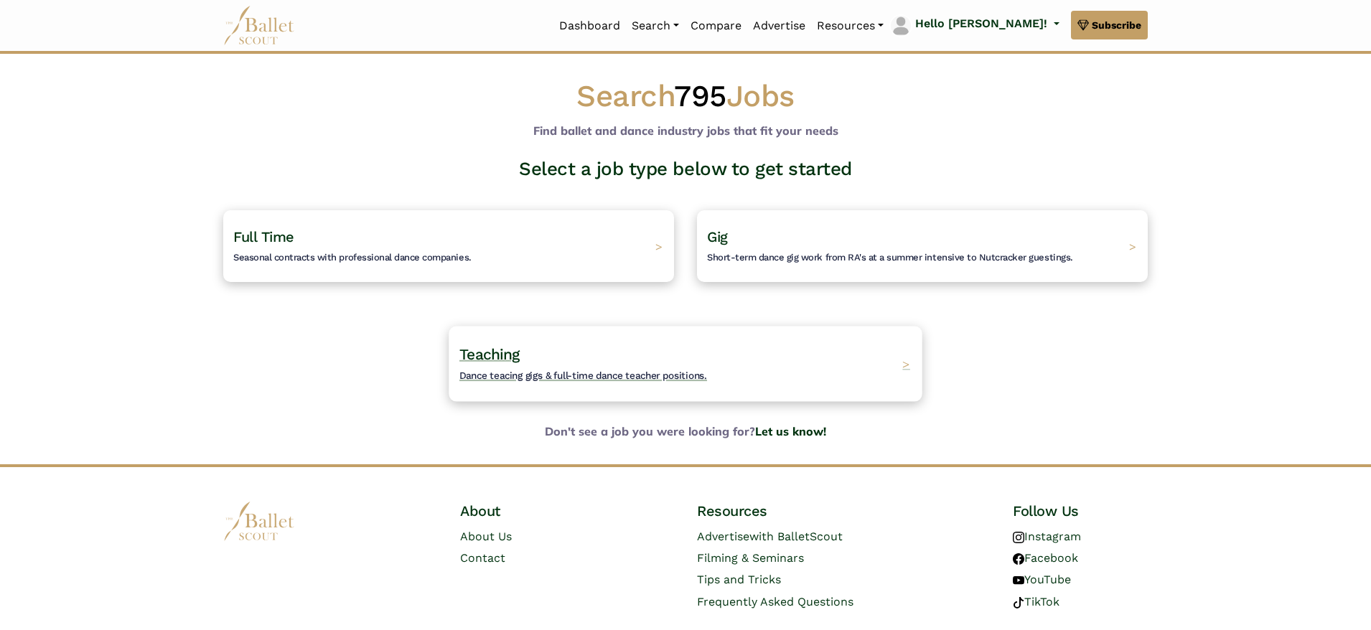
click at [510, 362] on span "Teaching" at bounding box center [489, 354] width 60 height 18
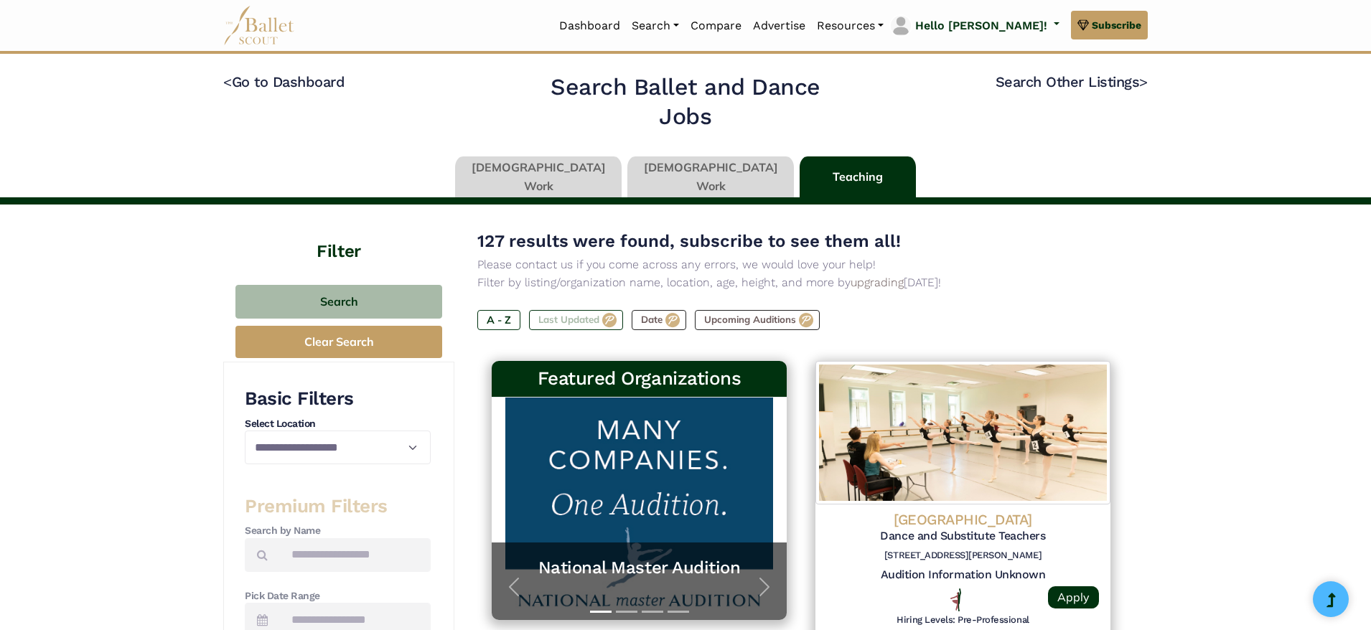
click at [611, 320] on label "Last Updated" at bounding box center [576, 320] width 94 height 20
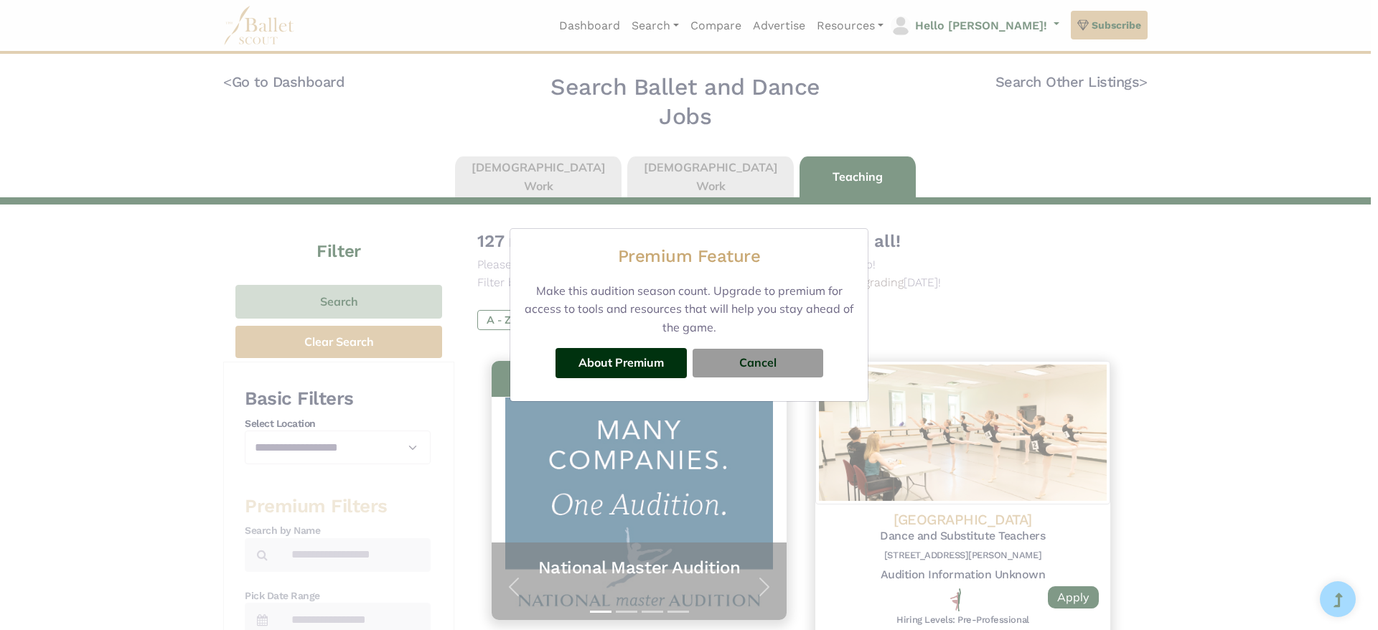
click at [1240, 374] on div "Premium Feature Make this audition season count. Upgrade to premium for access …" at bounding box center [689, 315] width 1378 height 630
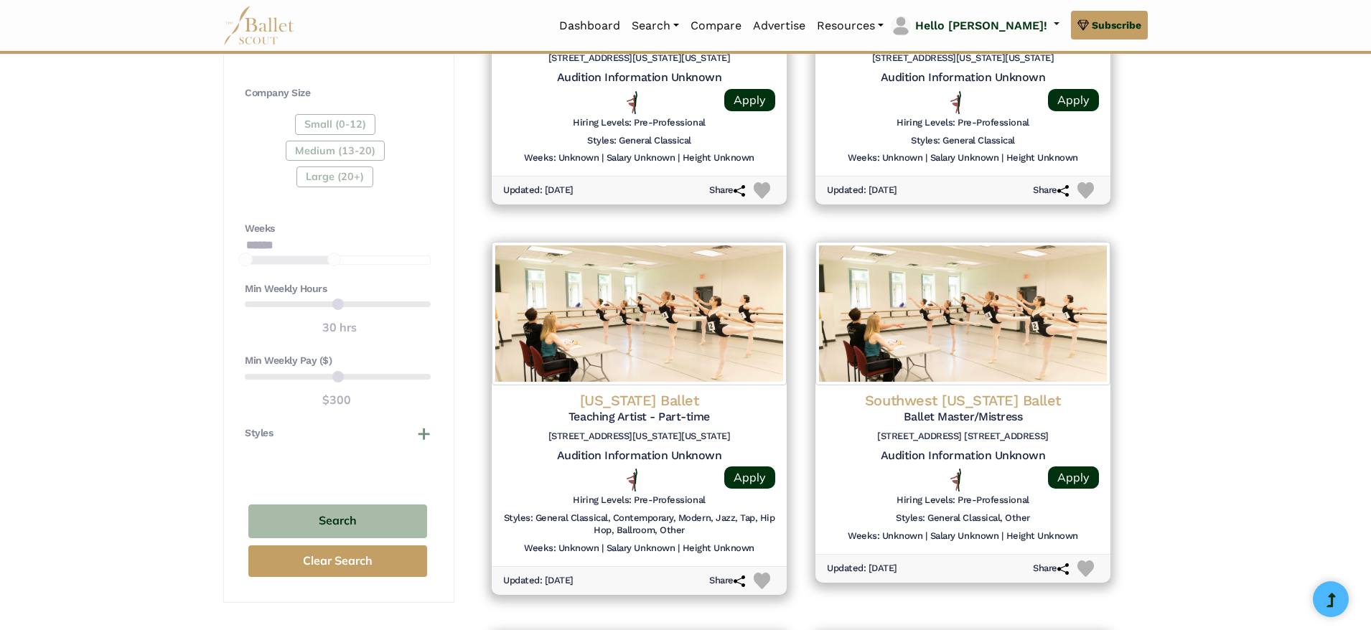
scroll to position [151, 0]
